Goal: Check status: Check status

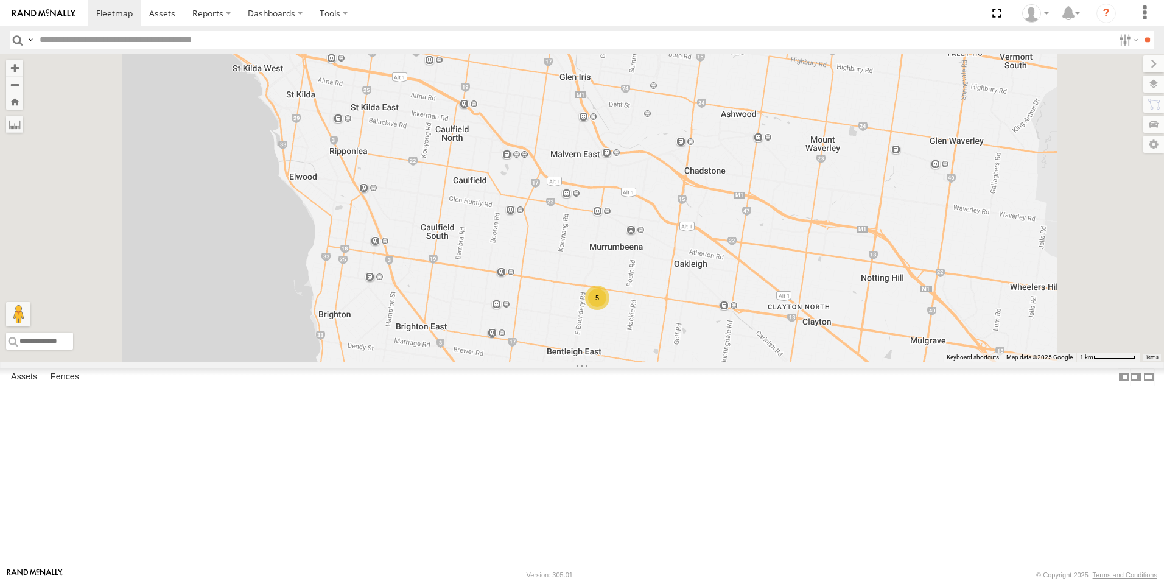
drag, startPoint x: 871, startPoint y: 296, endPoint x: 884, endPoint y: 230, distance: 67.7
click at [885, 230] on div "2BM9DF 5" at bounding box center [582, 208] width 1164 height 308
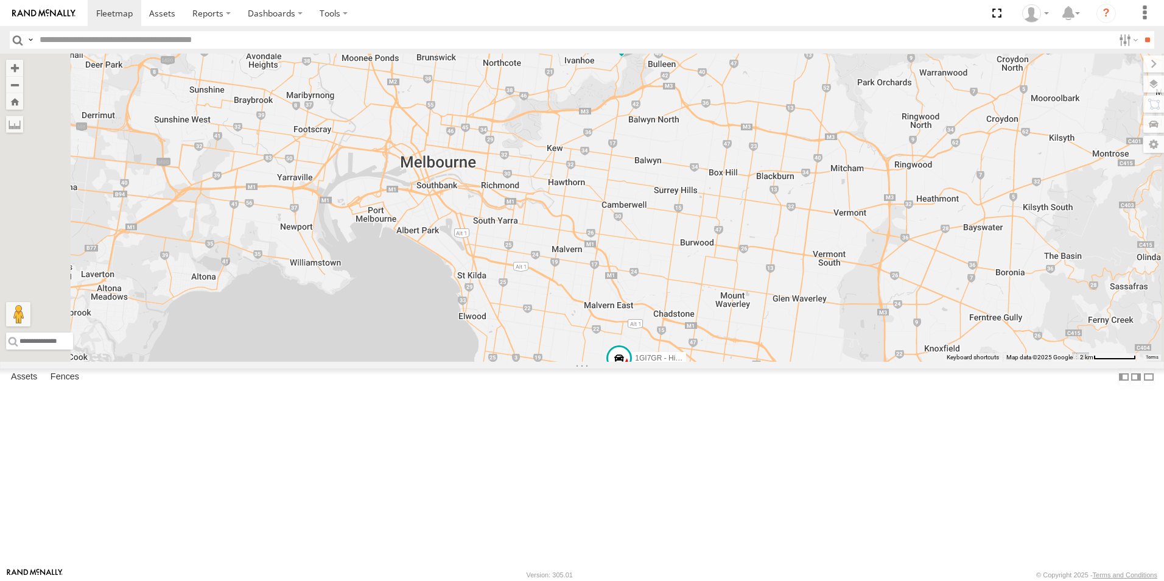
click at [633, 49] on span at bounding box center [622, 38] width 22 height 22
click at [610, 44] on label at bounding box center [598, 39] width 24 height 9
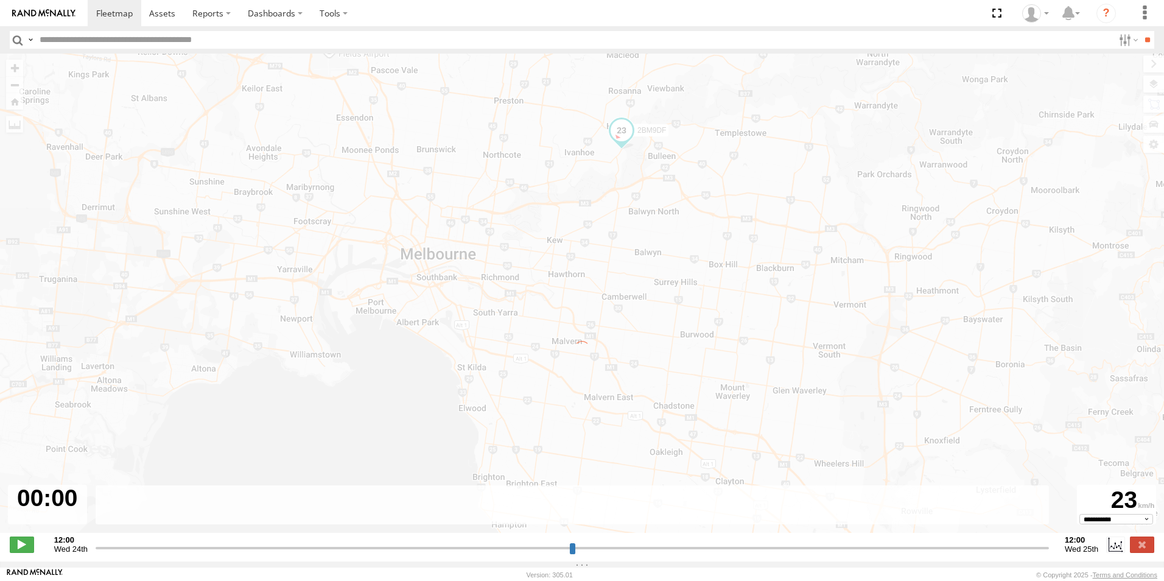
type input "**********"
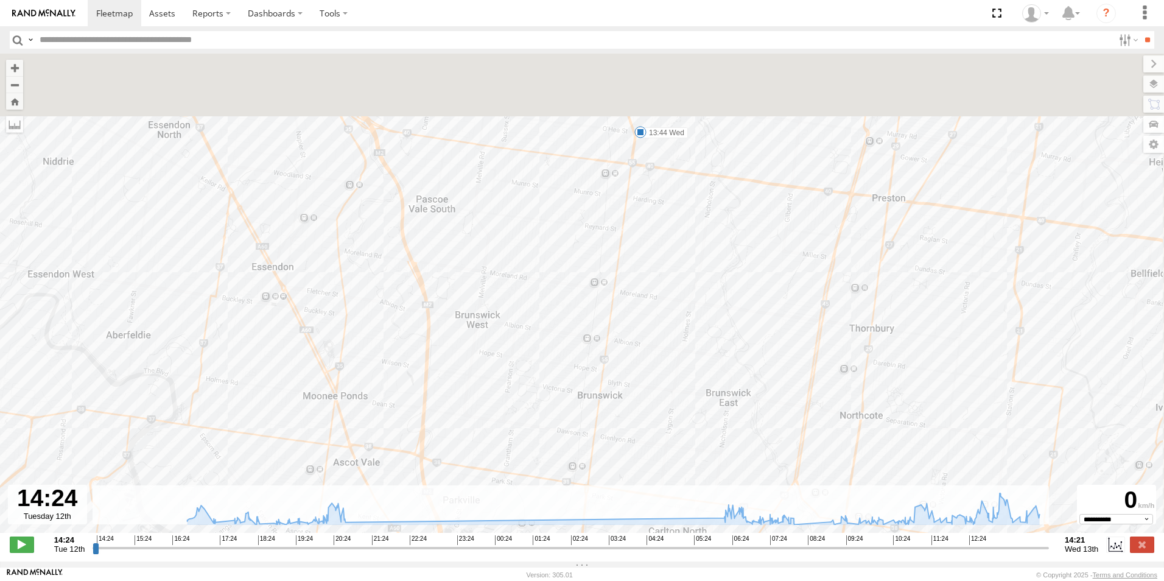
drag, startPoint x: 686, startPoint y: 143, endPoint x: 658, endPoint y: 224, distance: 85.3
click at [658, 224] on div "2BM9DF 14:24 Tue 18:13 Tue 20:42 Tue 07:19 Wed 11:43 Wed 12:04 Wed 13:08 Wed 13…" at bounding box center [582, 300] width 1164 height 492
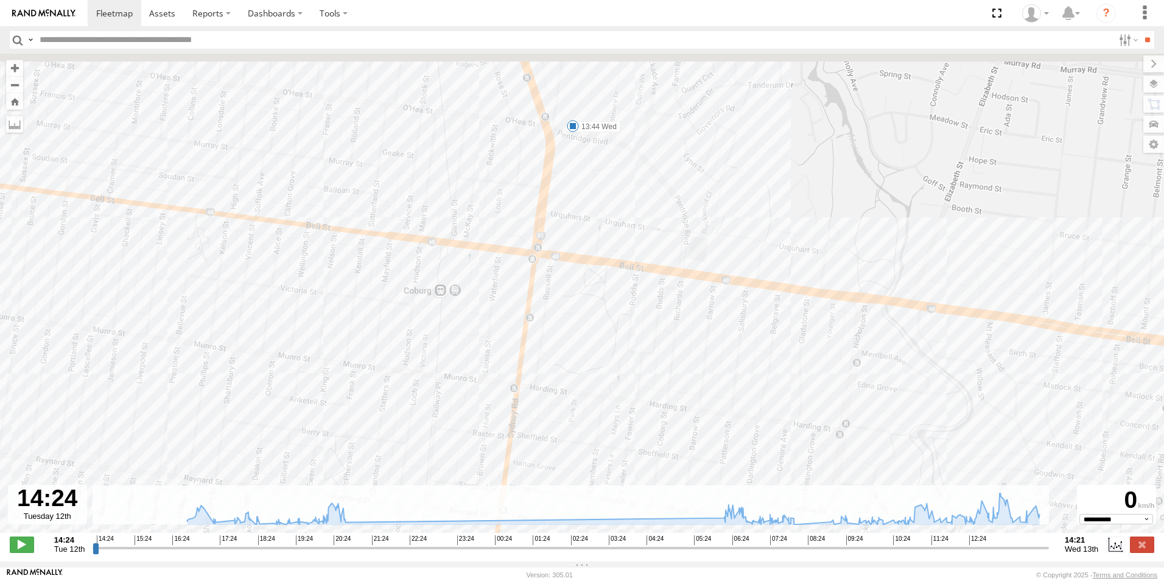
drag, startPoint x: 639, startPoint y: 118, endPoint x: 627, endPoint y: 281, distance: 163.7
click at [627, 281] on div "2BM9DF 14:24 Tue 18:13 Tue 20:42 Tue 07:19 Wed 11:43 Wed 12:04 Wed 13:08 Wed 13…" at bounding box center [582, 300] width 1164 height 492
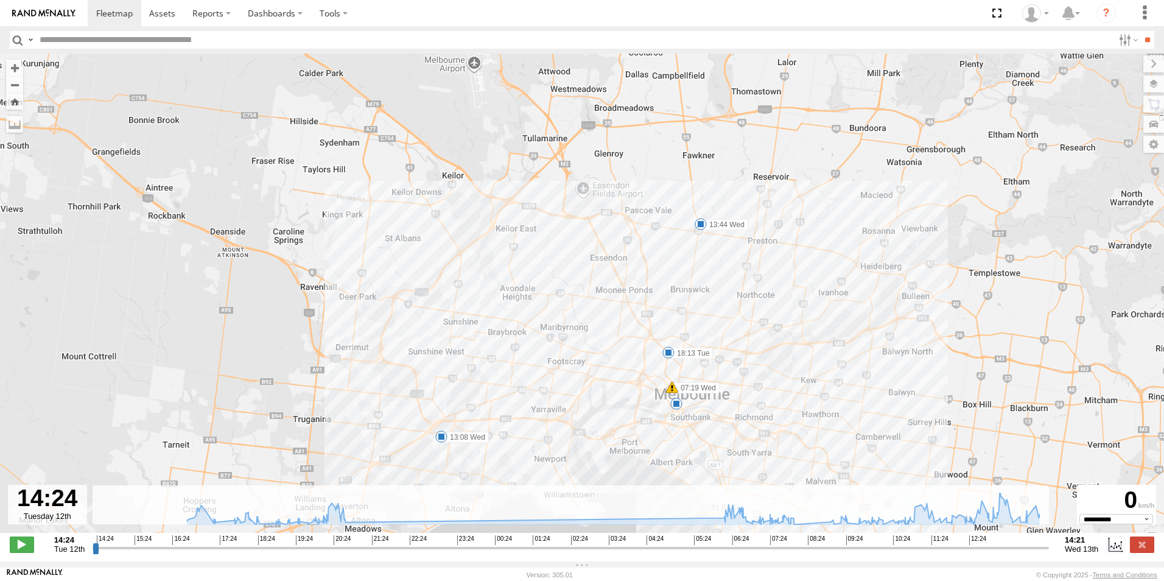
drag, startPoint x: 725, startPoint y: 291, endPoint x: 725, endPoint y: 284, distance: 6.7
click at [725, 290] on div "2BM9DF 14:24 Tue 18:13 Tue 20:42 Tue 07:19 Wed 11:43 Wed 12:04 Wed 13:08 Wed 13…" at bounding box center [582, 300] width 1164 height 492
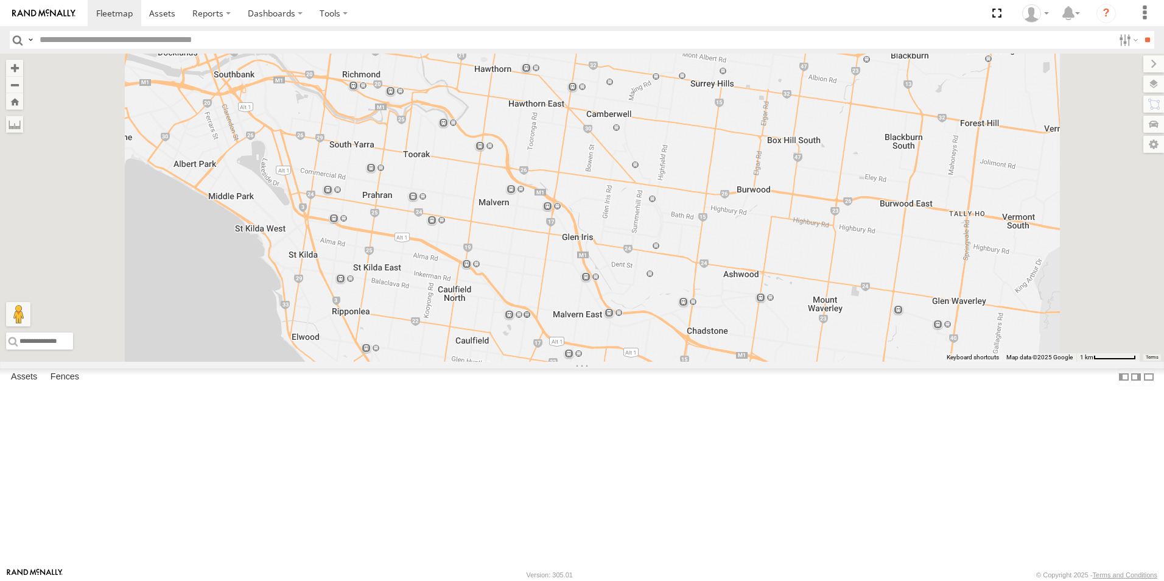
drag, startPoint x: 689, startPoint y: 250, endPoint x: 671, endPoint y: 91, distance: 160.5
click at [671, 91] on div "2BM9DF" at bounding box center [582, 208] width 1164 height 308
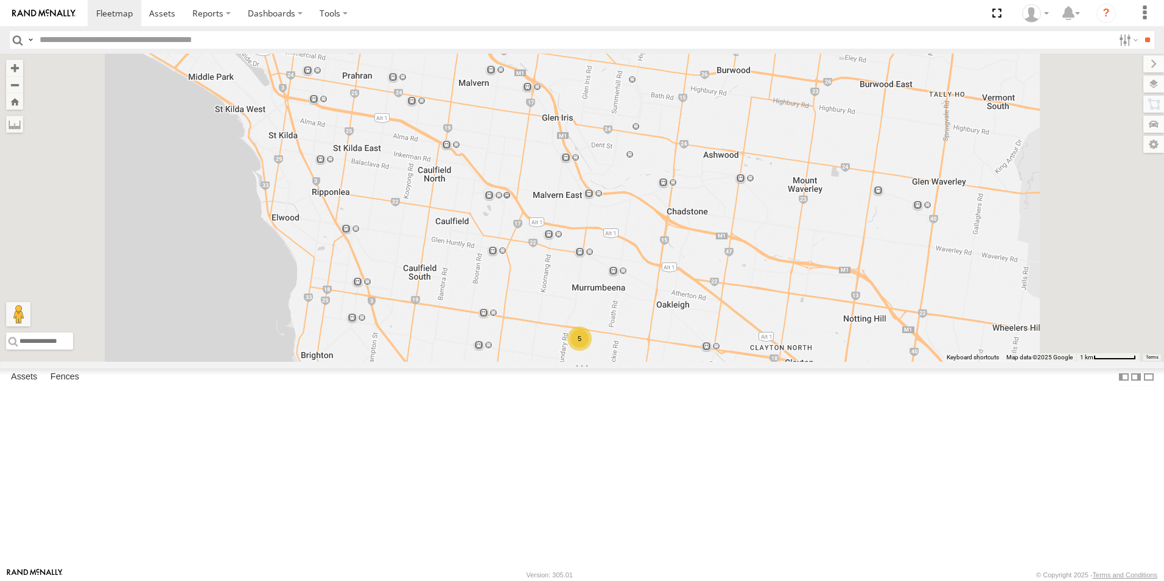
click at [737, 250] on div "2BM9DF 5" at bounding box center [582, 208] width 1164 height 308
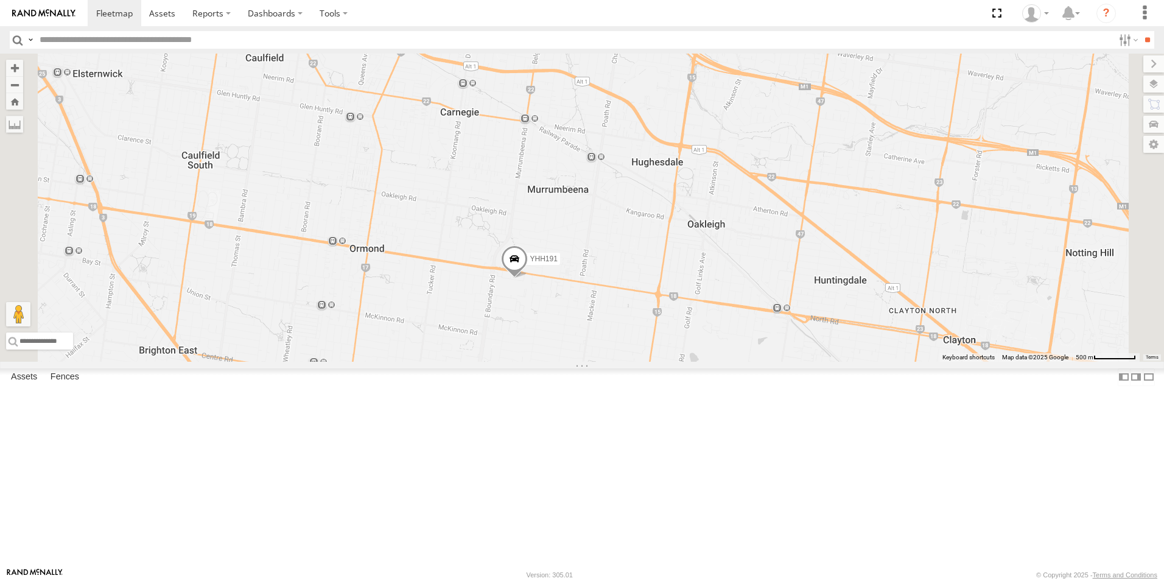
drag, startPoint x: 732, startPoint y: 279, endPoint x: 674, endPoint y: 64, distance: 222.6
click at [674, 66] on div "2BM9DF YHH191" at bounding box center [582, 208] width 1164 height 308
